Goal: Transaction & Acquisition: Purchase product/service

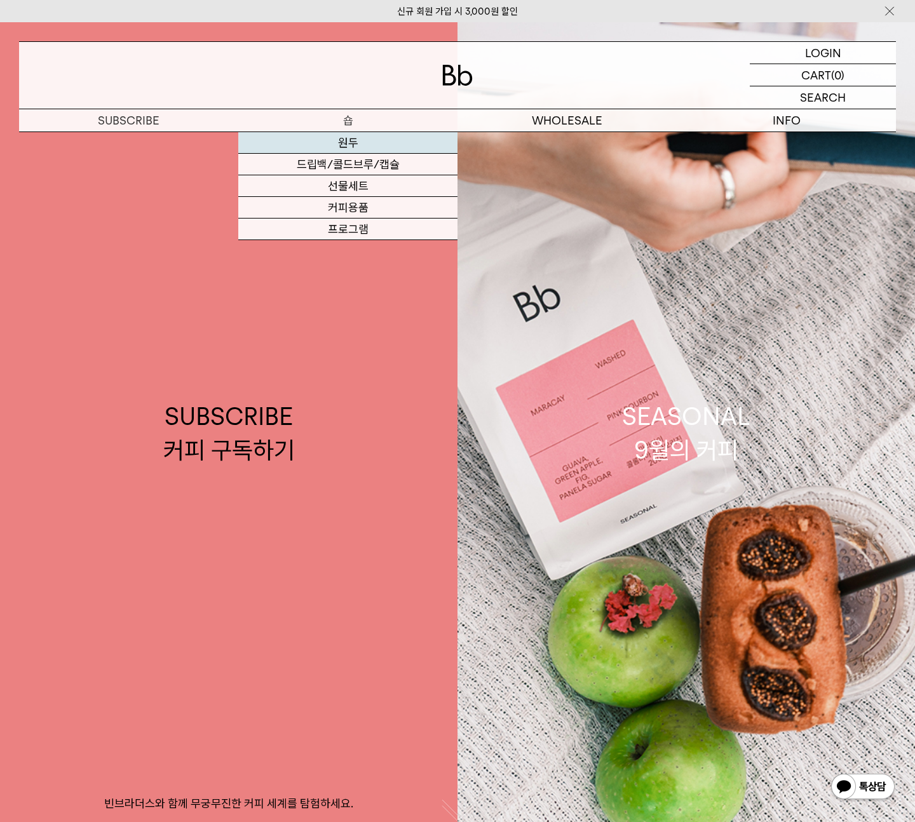
click at [346, 143] on link "원두" at bounding box center [347, 143] width 219 height 22
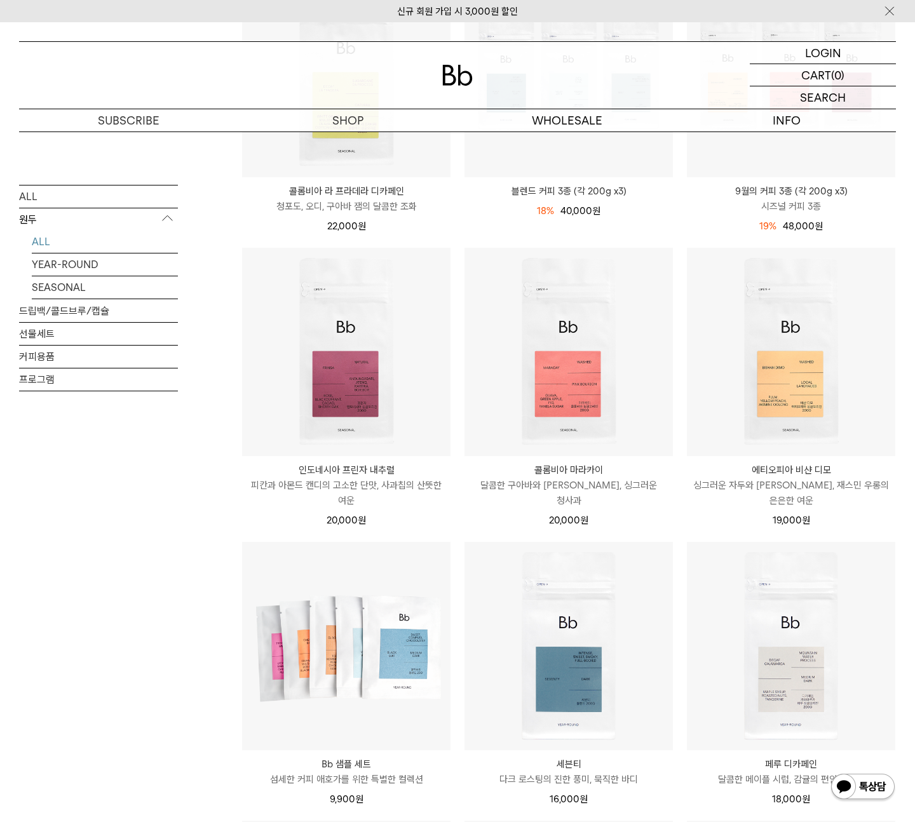
scroll to position [175, 0]
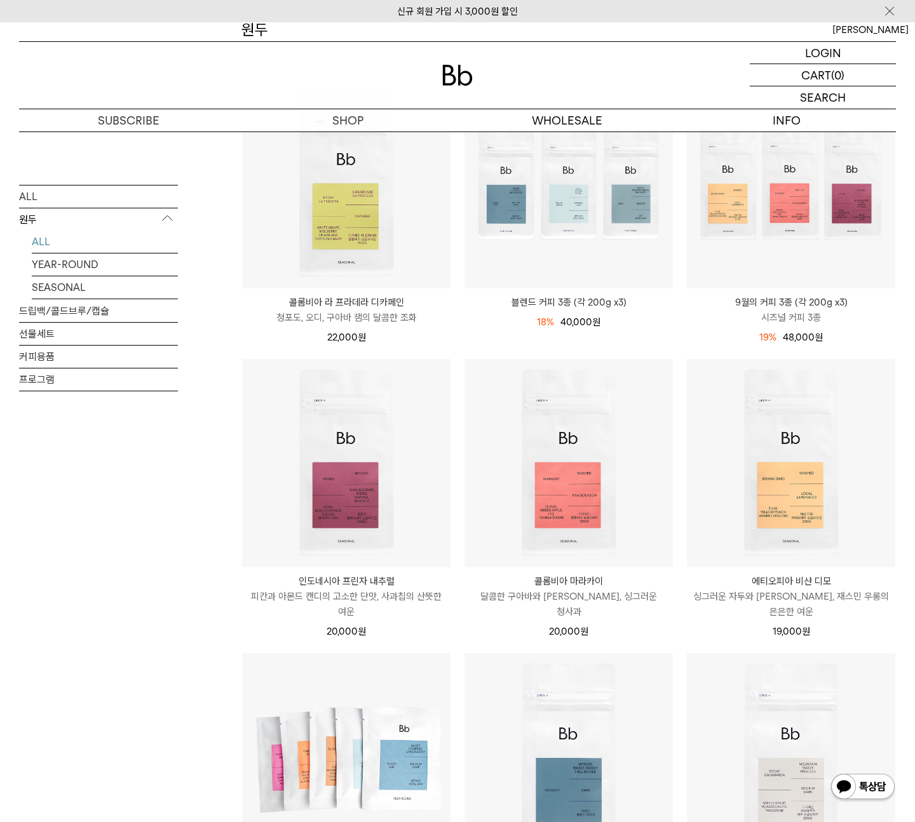
click at [147, 522] on div "ALL 원두 ALL YEAR-ROUND SEASONAL 드립백/콜드브루/캡슐 선물세트 커피용품 프로그램" at bounding box center [98, 677] width 159 height 1319
click at [134, 497] on div "ALL 원두 ALL YEAR-ROUND SEASONAL 드립백/콜드브루/캡슐 선물세트 커피용품 프로그램" at bounding box center [98, 344] width 159 height 321
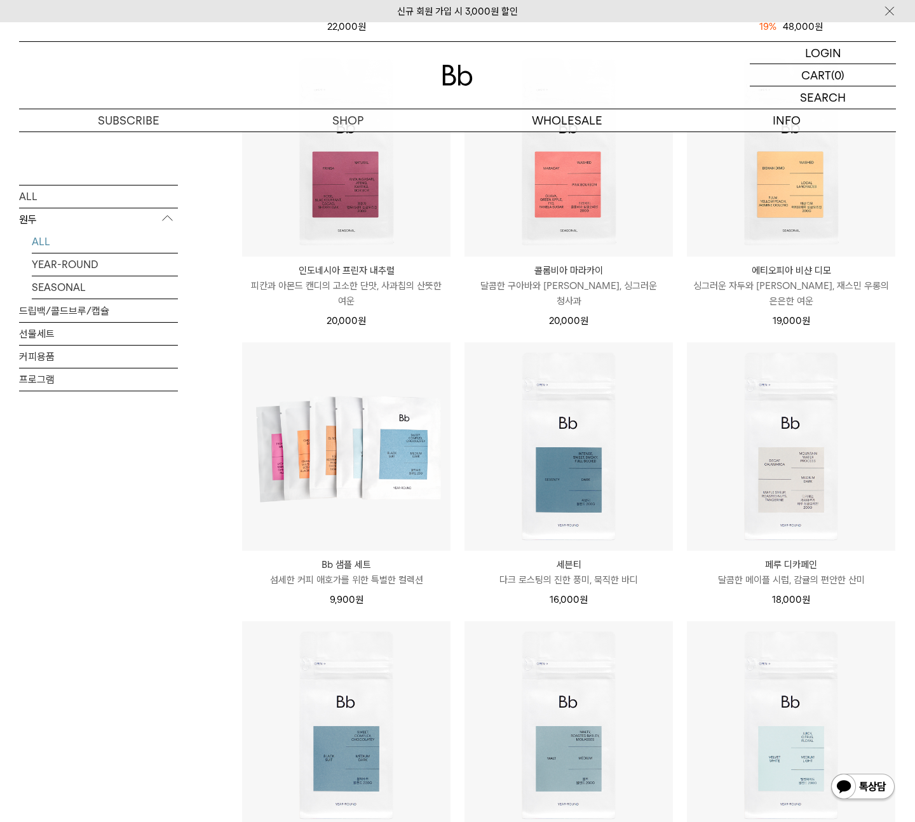
scroll to position [621, 0]
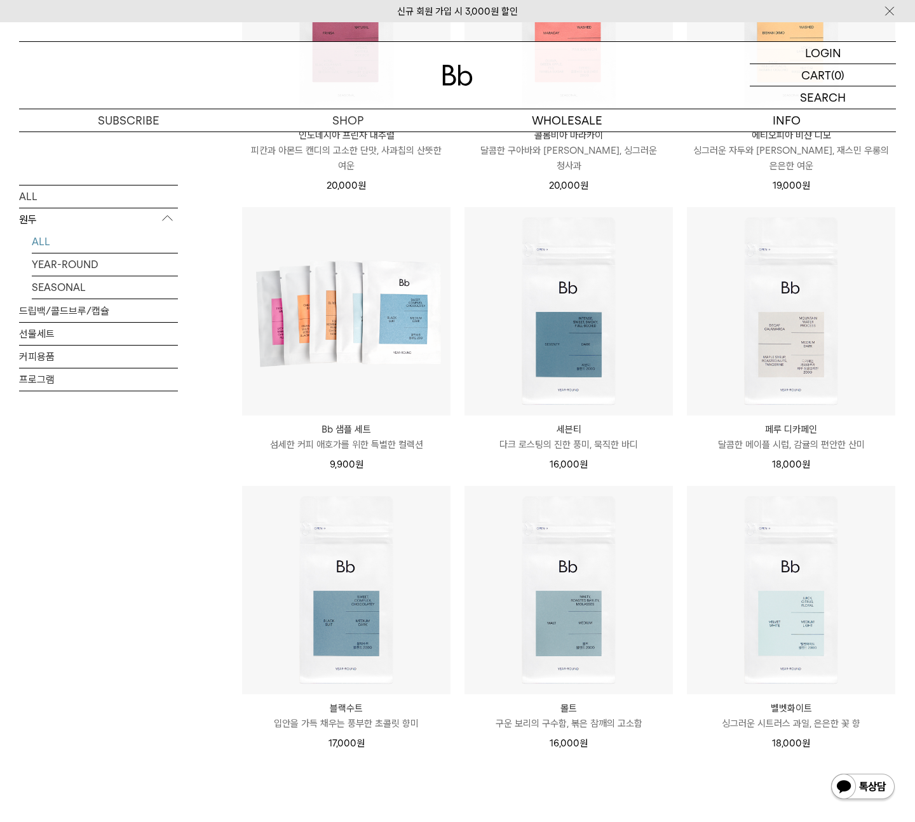
click at [123, 477] on div "ALL 원두 ALL YEAR-ROUND SEASONAL 드립백/콜드브루/캡슐 선물세트 커피용품 프로그램" at bounding box center [98, 344] width 159 height 321
